Goal: Information Seeking & Learning: Learn about a topic

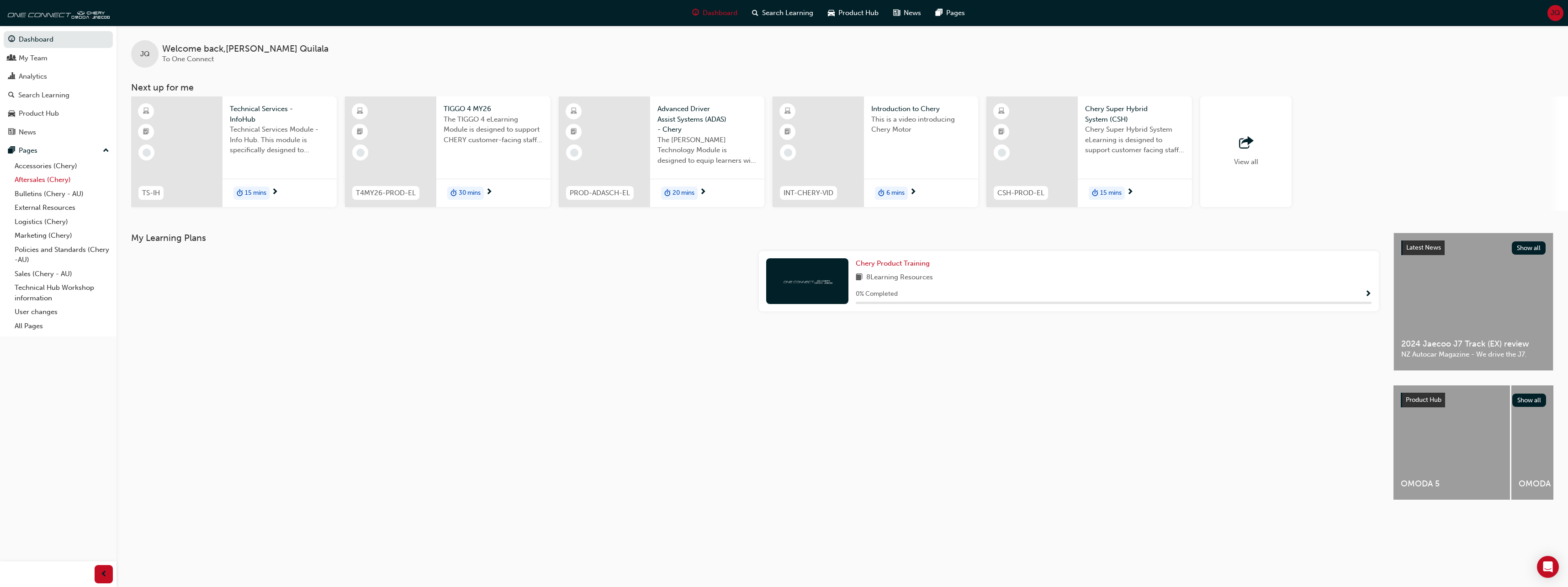
click at [44, 181] on link "Aftersales (Chery)" at bounding box center [62, 179] width 102 height 14
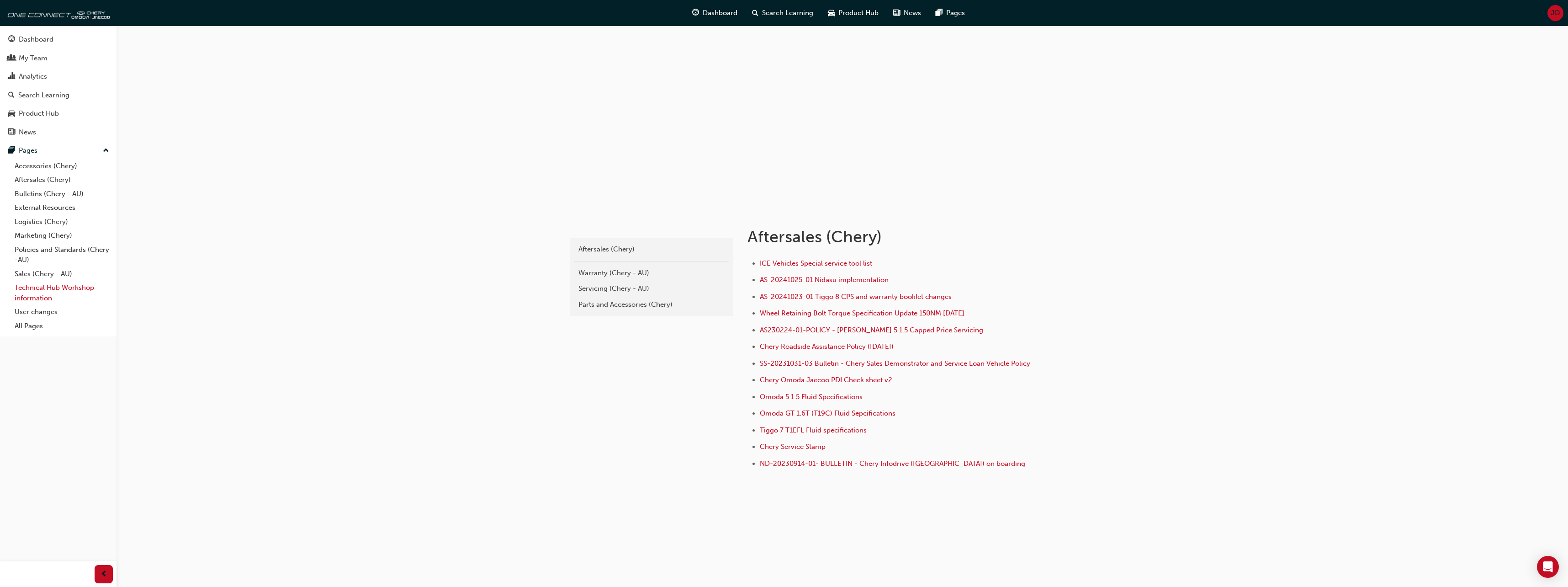
click at [79, 288] on link "Technical Hub Workshop information" at bounding box center [62, 293] width 102 height 24
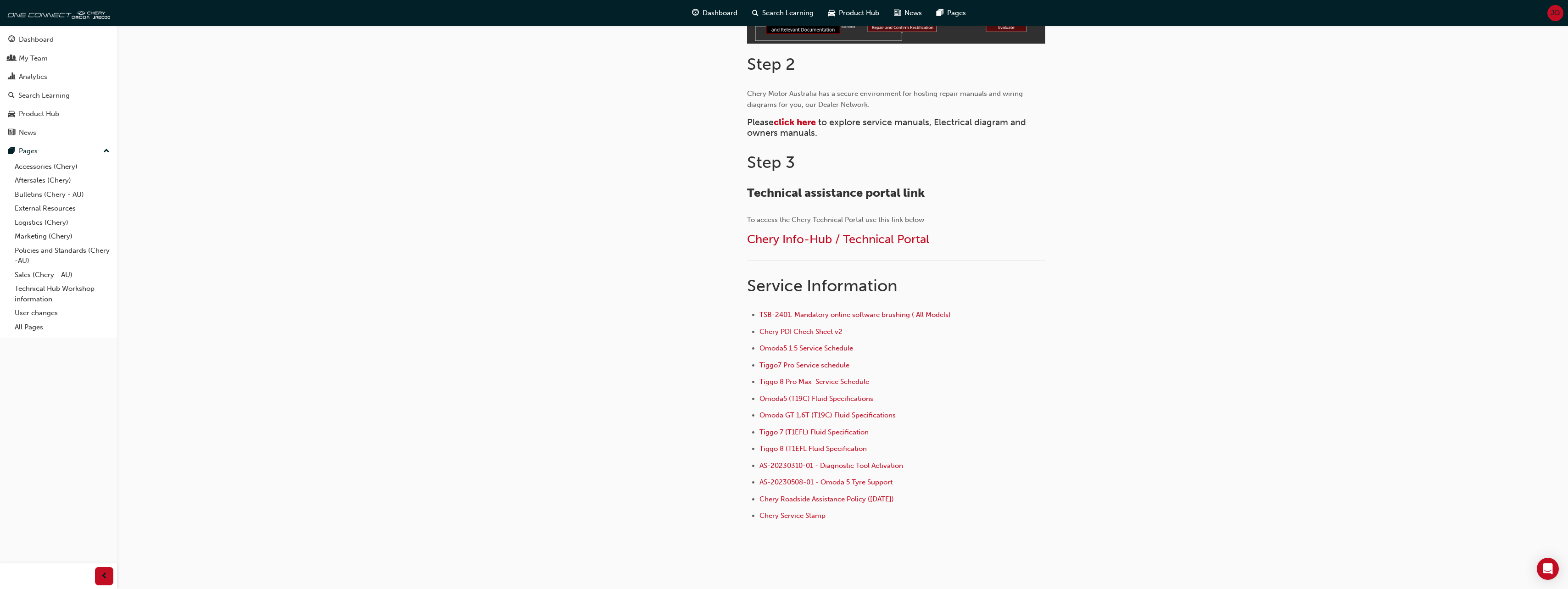
scroll to position [413, 0]
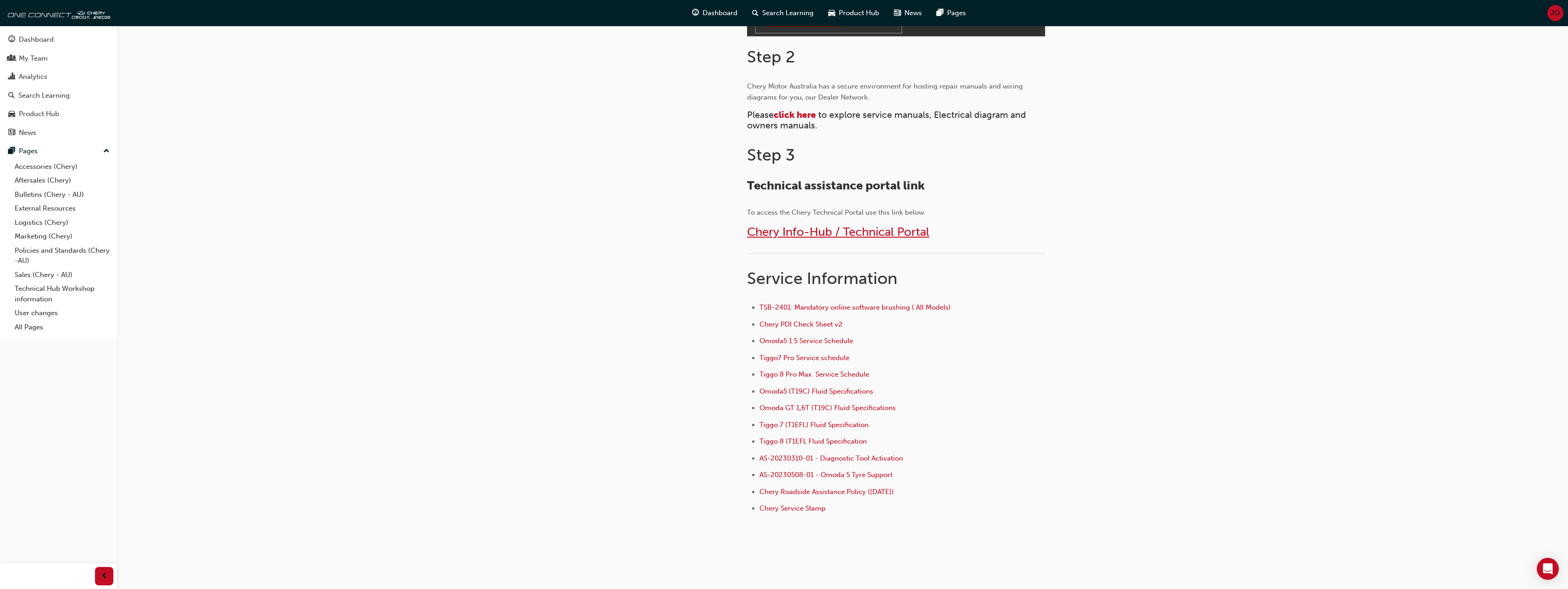
click at [794, 232] on span "Chery Info-Hub / Technical Portal" at bounding box center [838, 231] width 182 height 14
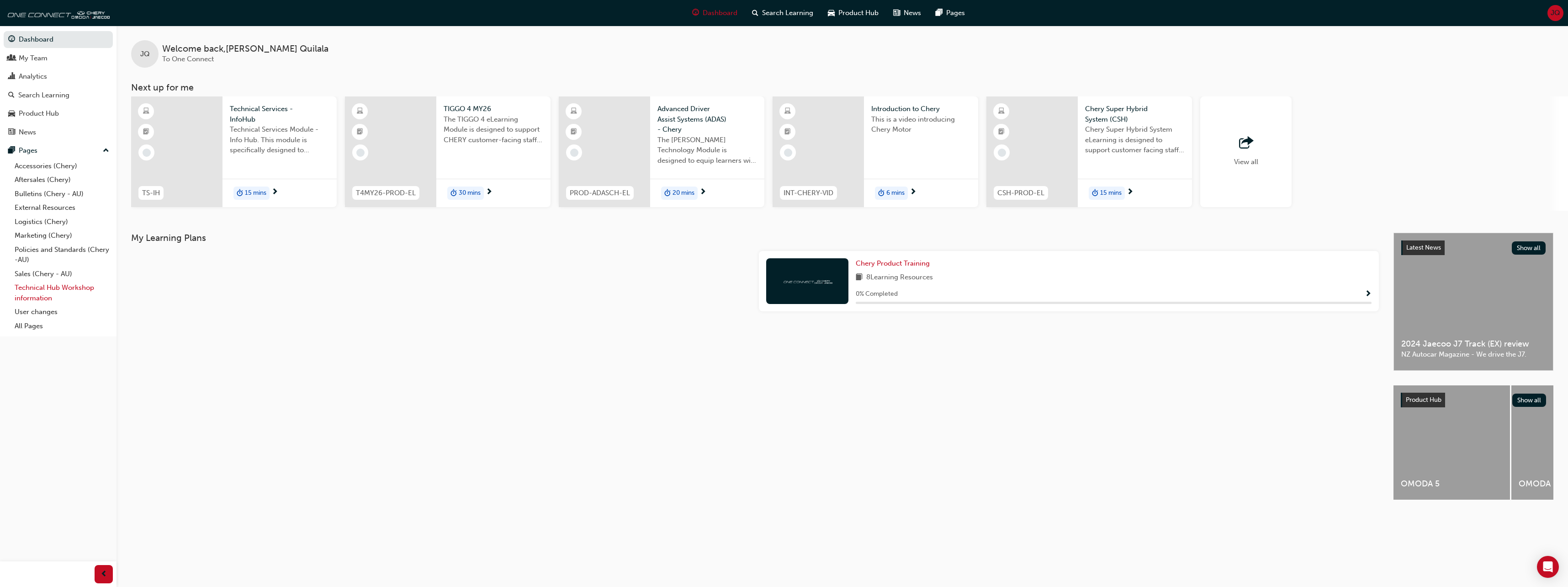
click at [45, 288] on link "Technical Hub Workshop information" at bounding box center [62, 293] width 102 height 24
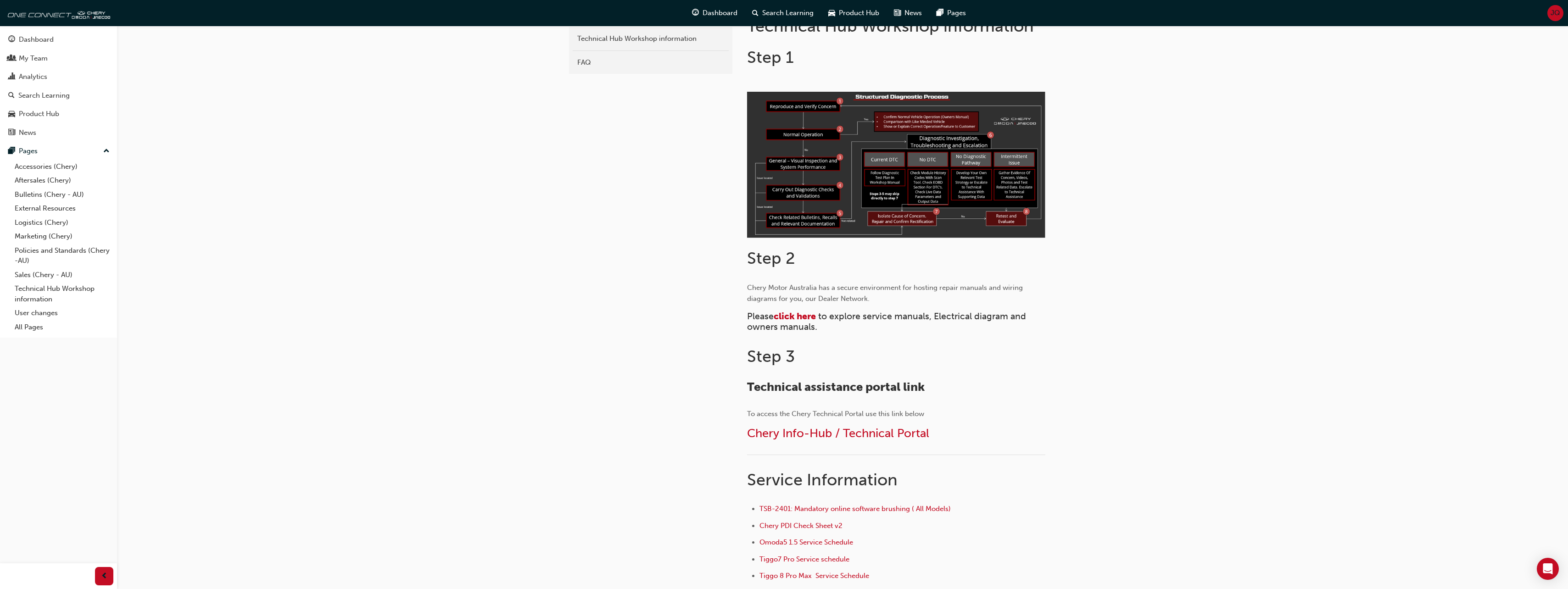
scroll to position [230, 0]
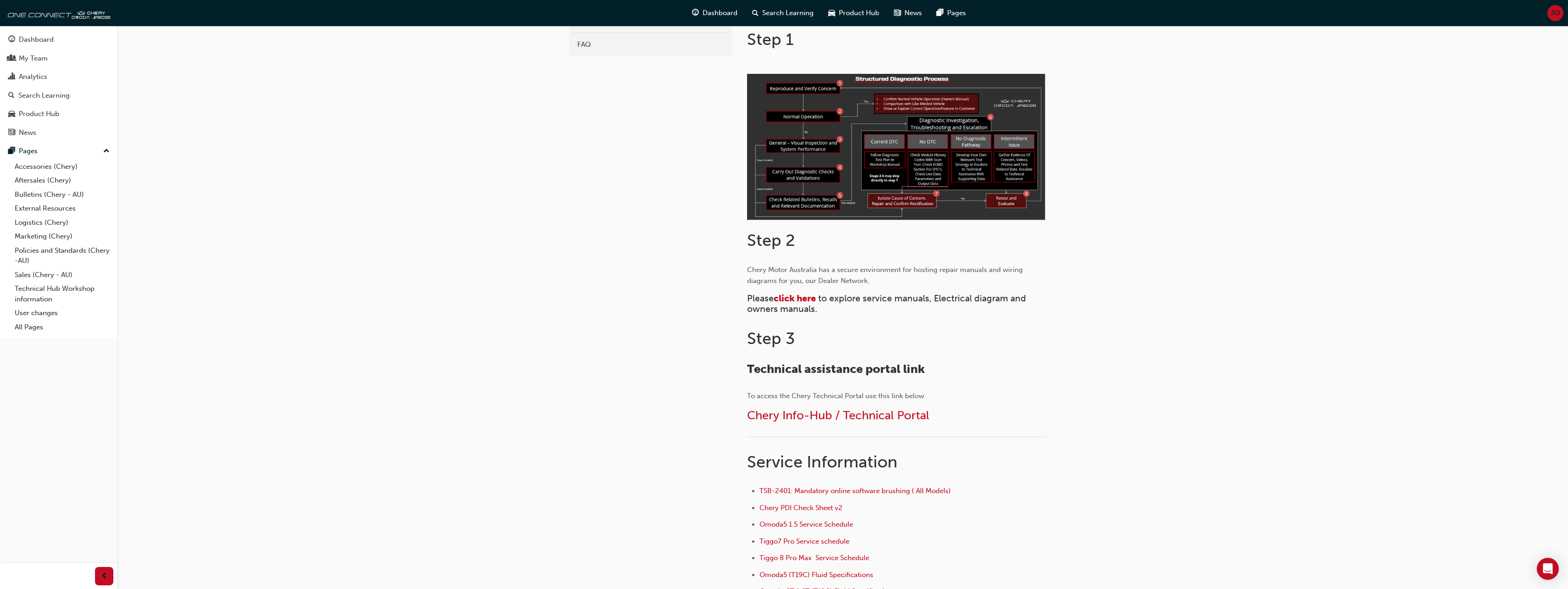
click at [1181, 278] on div "chery-technicalhub Technical Hub Workshop information FAQ Technical Hub Worksho…" at bounding box center [784, 279] width 1568 height 1017
click at [800, 296] on span "click here" at bounding box center [795, 298] width 42 height 11
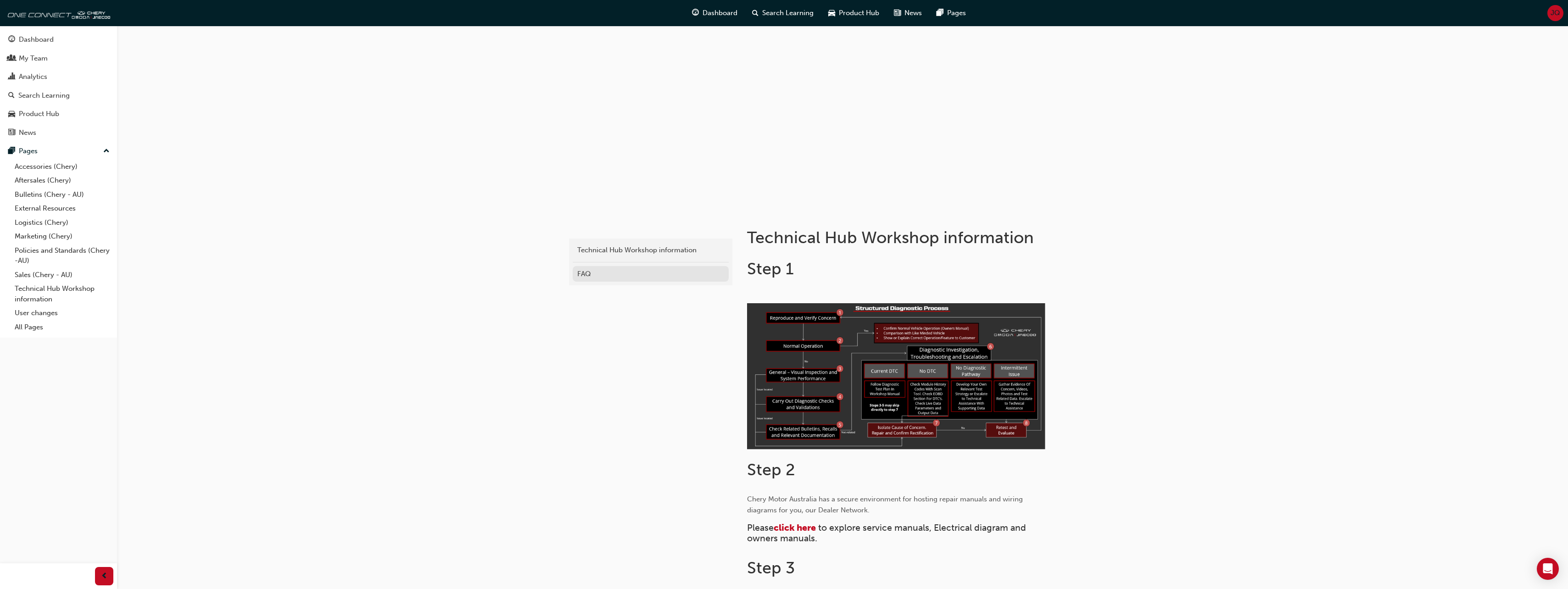
click at [589, 275] on div "FAQ" at bounding box center [651, 273] width 147 height 11
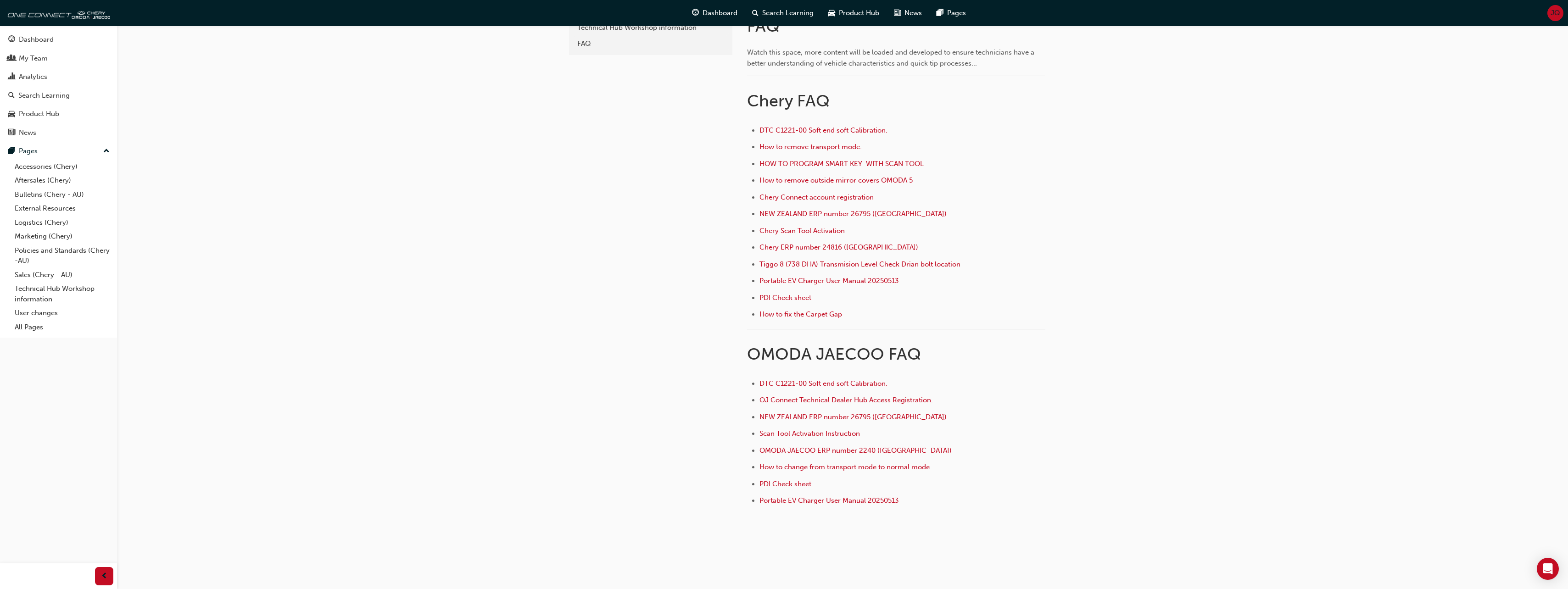
scroll to position [230, 0]
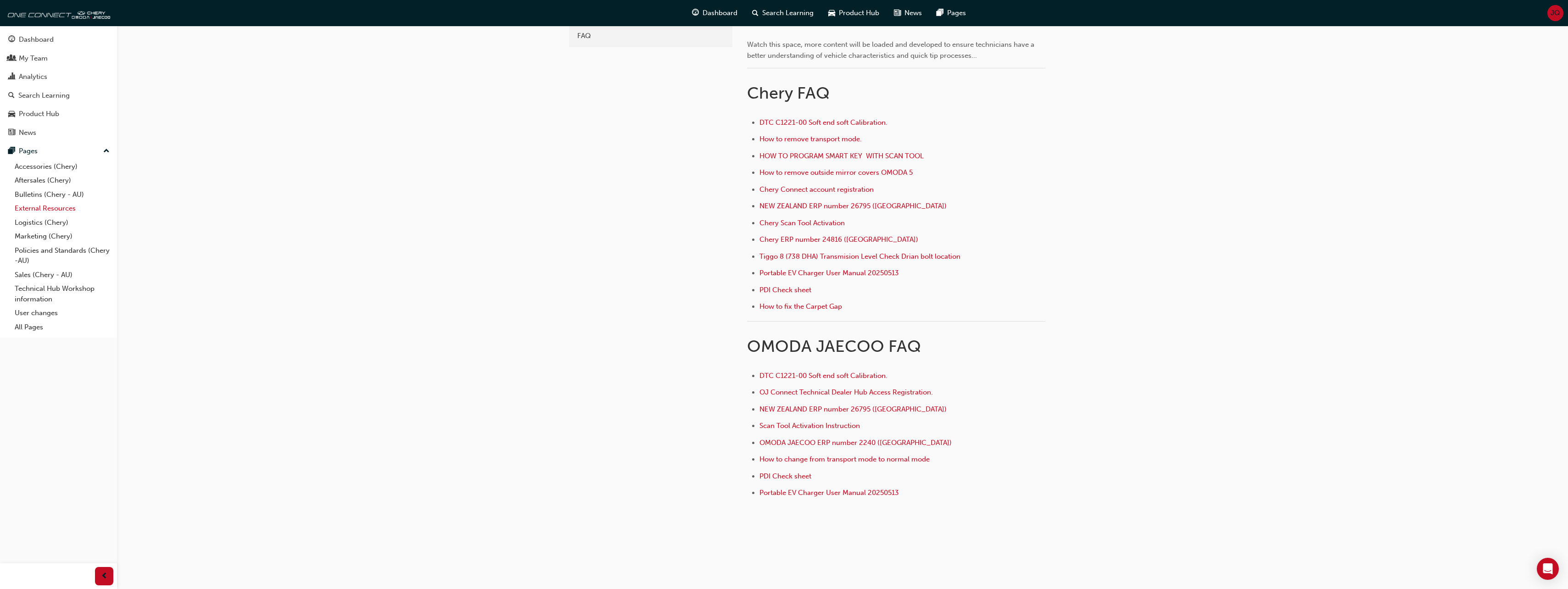
click at [66, 208] on link "External Resources" at bounding box center [62, 208] width 102 height 14
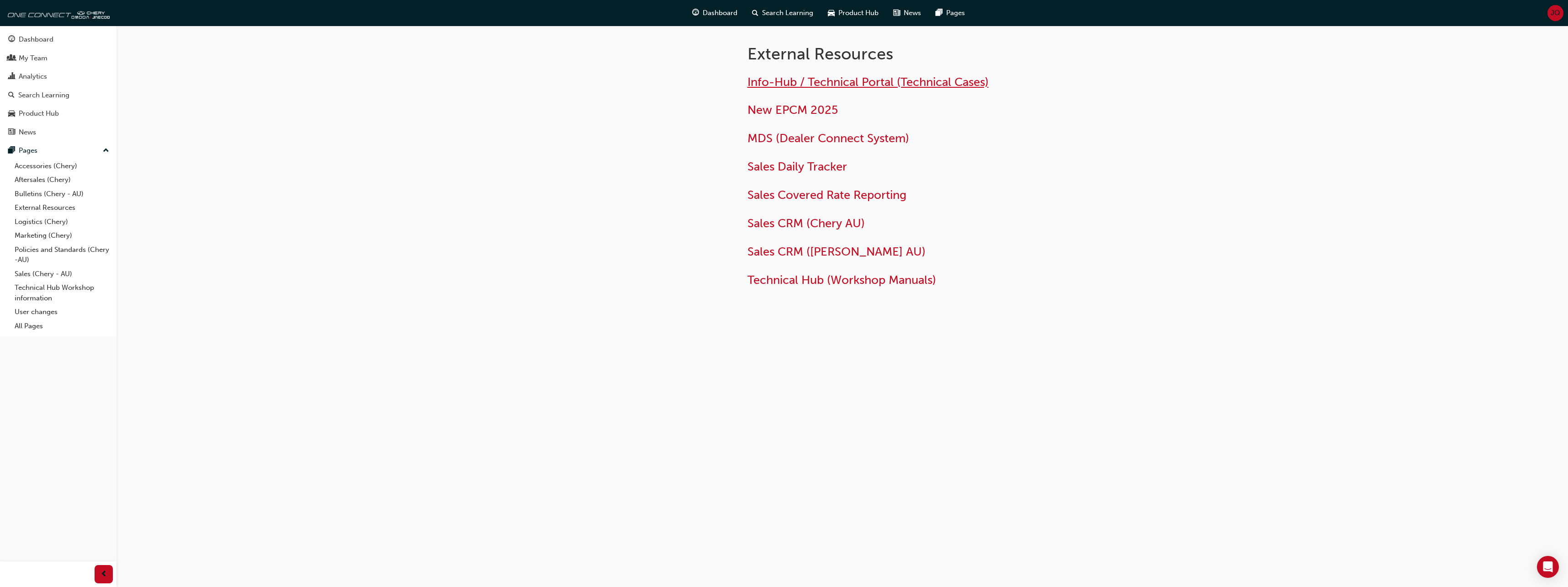
click at [856, 83] on span "Info-Hub / Technical Portal (Technical Cases)" at bounding box center [868, 82] width 241 height 14
